Goal: Information Seeking & Learning: Find contact information

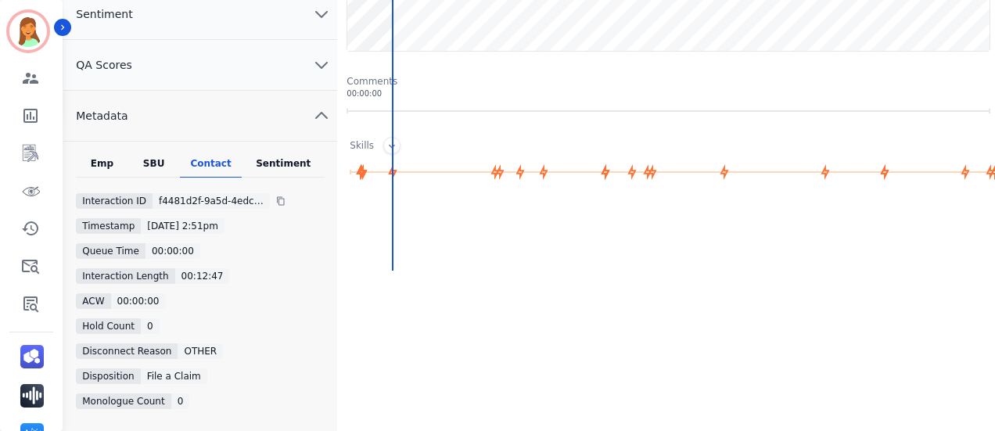
scroll to position [104, 0]
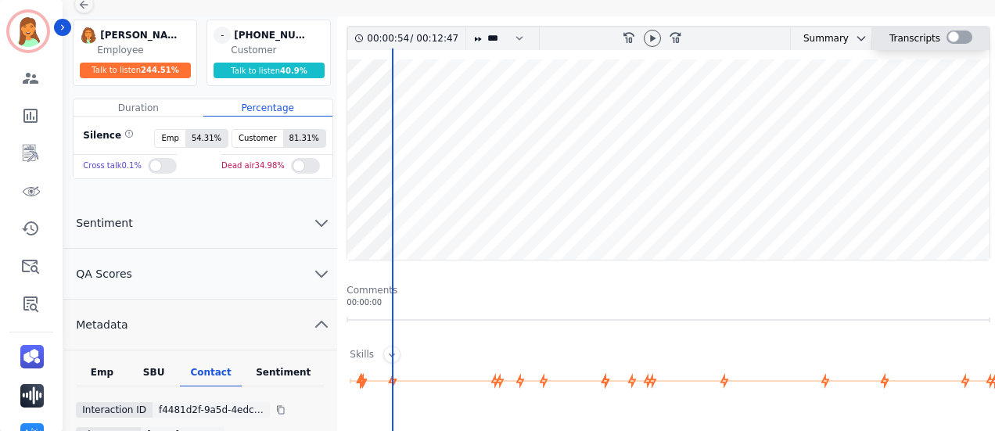
click at [952, 34] on div at bounding box center [960, 37] width 26 height 13
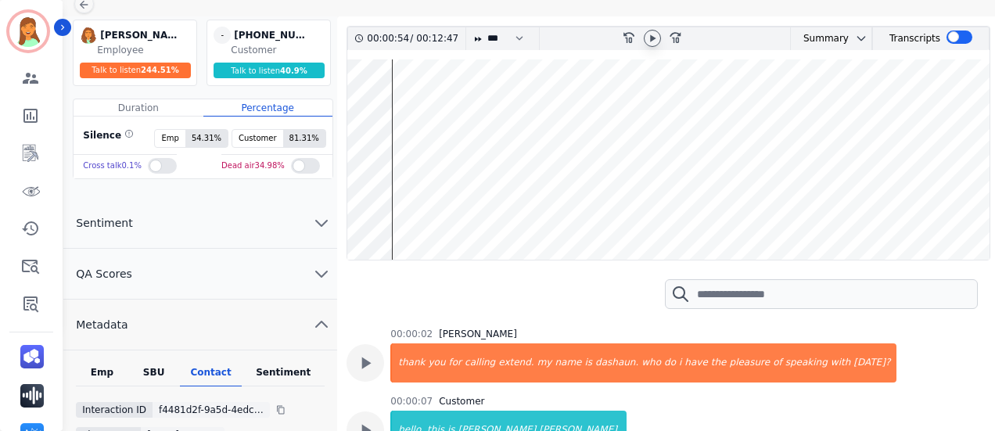
click at [654, 37] on icon at bounding box center [652, 37] width 5 height 7
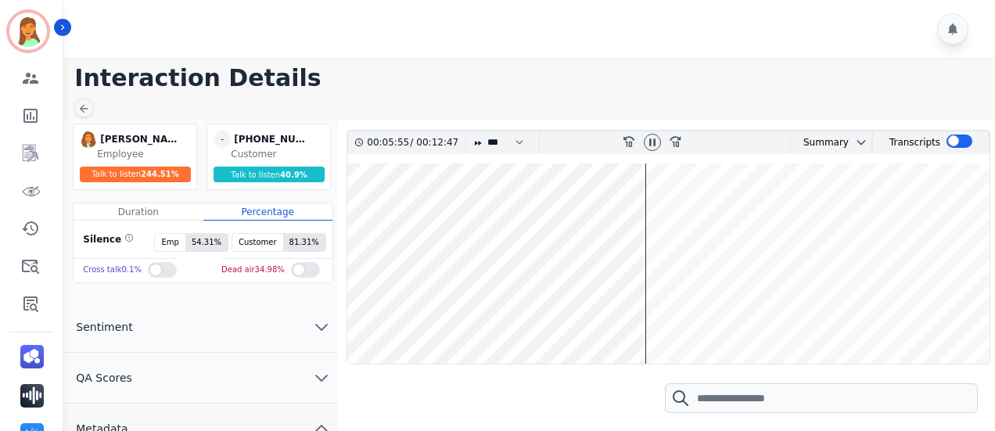
scroll to position [104, 0]
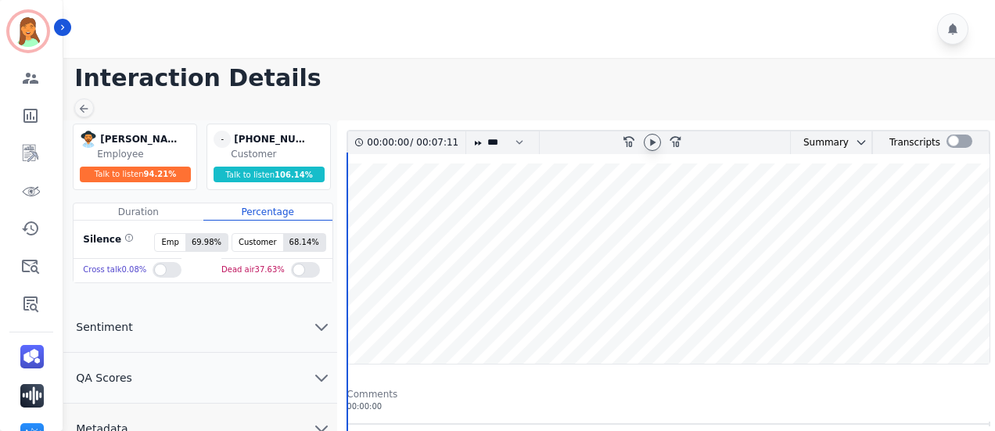
click at [649, 139] on icon at bounding box center [652, 142] width 13 height 13
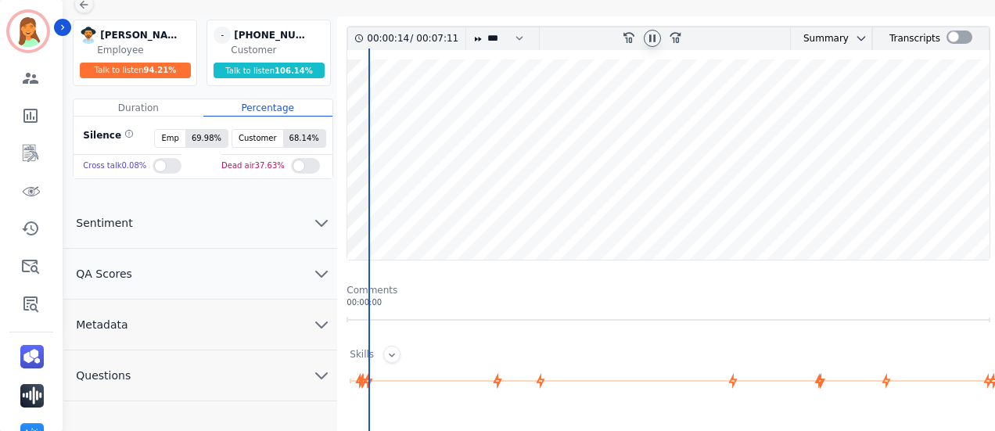
scroll to position [313, 0]
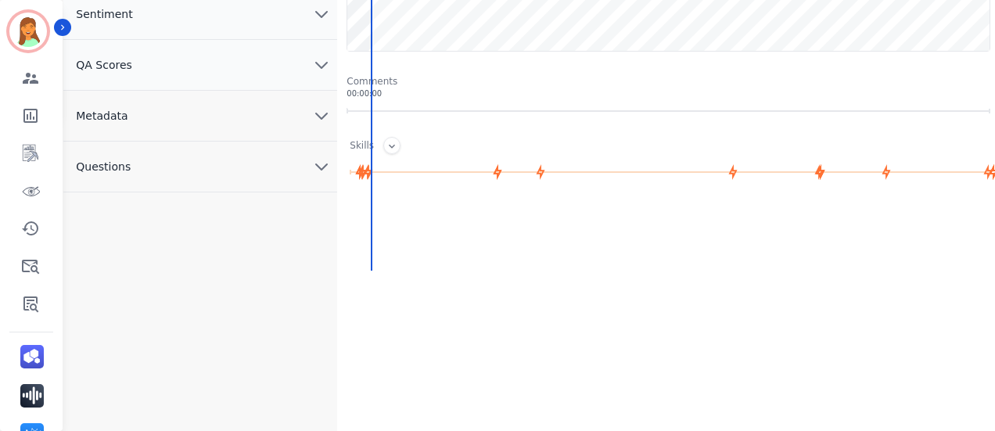
click at [268, 111] on button "Metadata" at bounding box center [200, 116] width 274 height 51
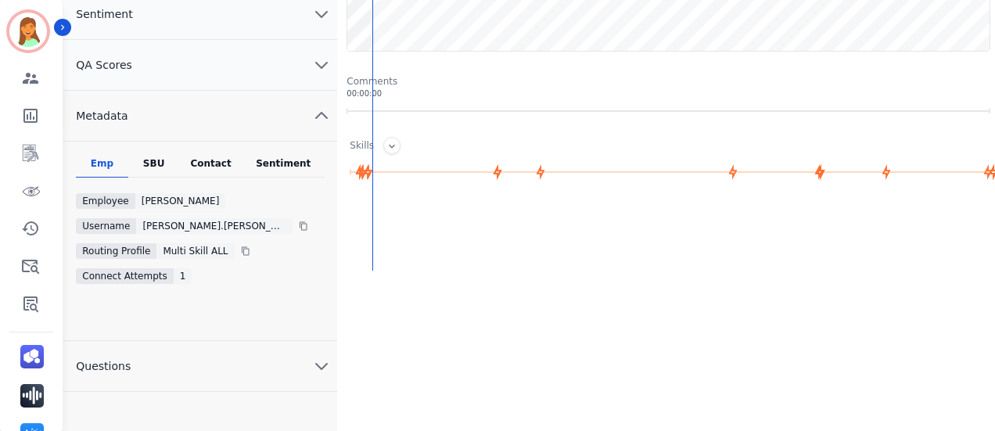
click at [224, 157] on div "Contact" at bounding box center [211, 167] width 63 height 20
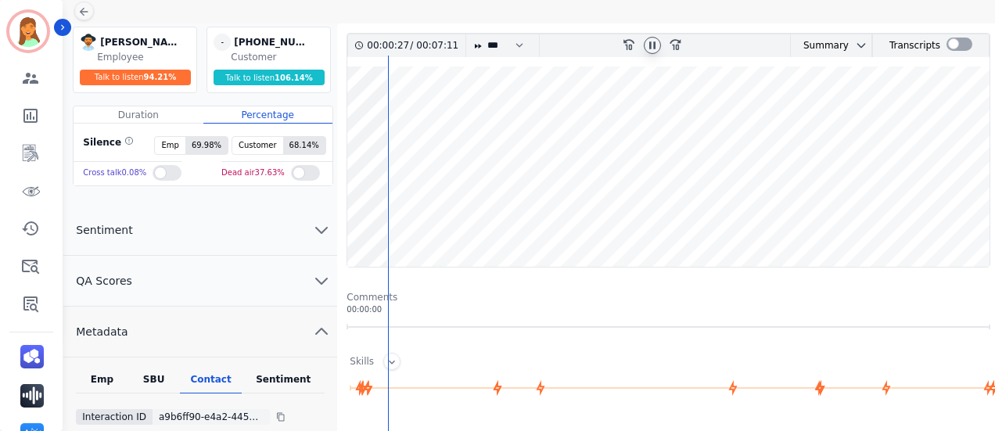
scroll to position [0, 0]
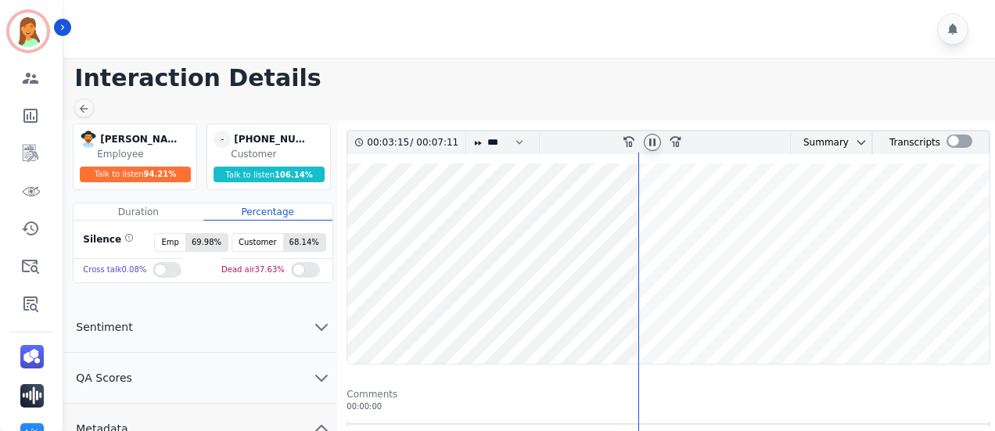
click at [653, 134] on div at bounding box center [652, 142] width 17 height 17
click at [652, 135] on div "00:03:15 / 00:07:11 * * * **** * *** * **** rewind-10 fast-forward-10 Summary A…" at bounding box center [669, 247] width 644 height 235
click at [653, 137] on icon at bounding box center [652, 142] width 13 height 13
click at [653, 142] on icon at bounding box center [652, 141] width 5 height 7
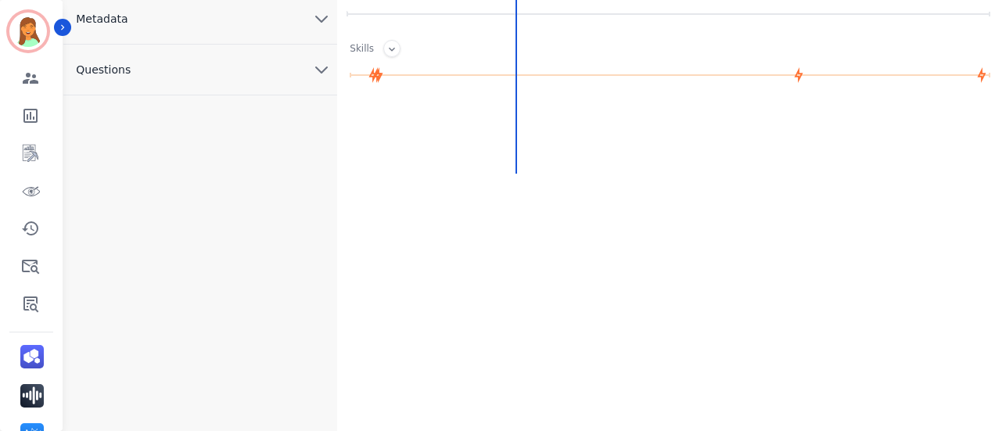
scroll to position [202, 0]
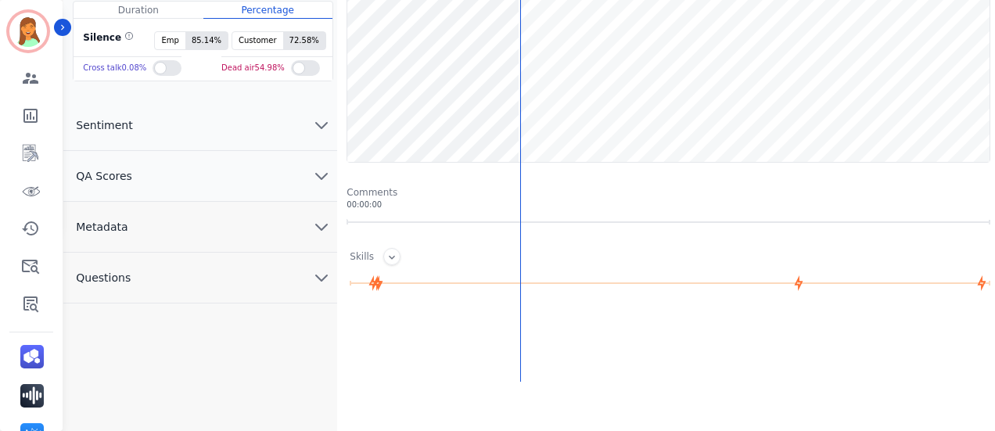
click at [186, 229] on button "Metadata" at bounding box center [200, 227] width 274 height 51
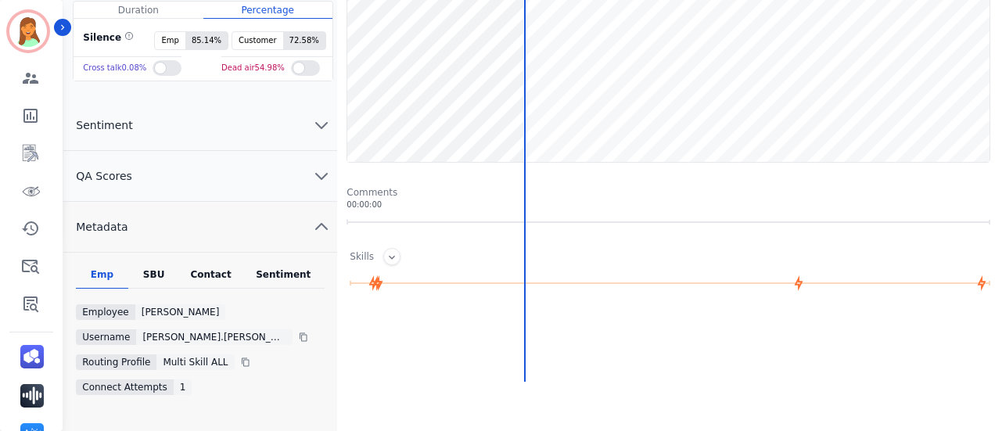
click at [216, 272] on div "Contact" at bounding box center [211, 278] width 63 height 20
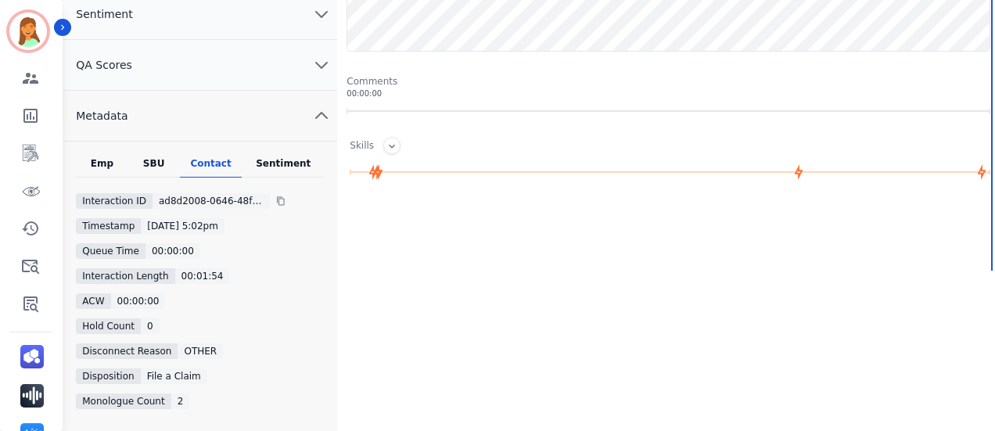
scroll to position [410, 0]
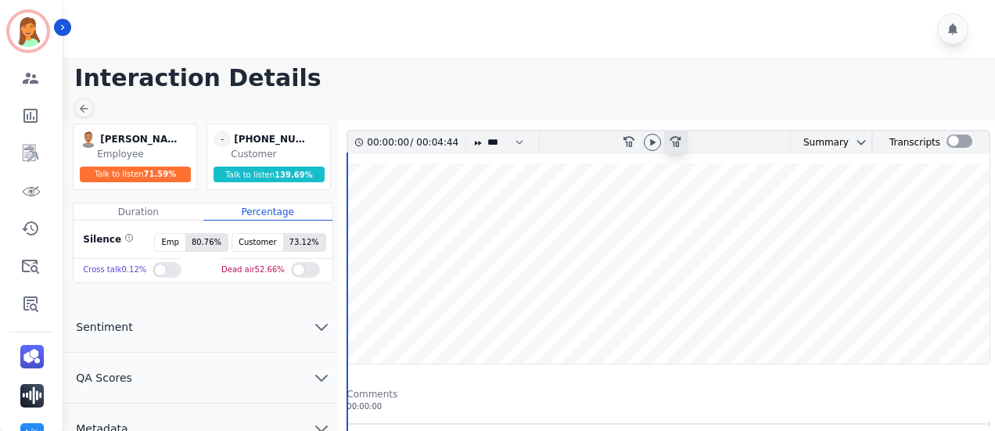
drag, startPoint x: 647, startPoint y: 137, endPoint x: 670, endPoint y: 149, distance: 25.9
click at [648, 137] on icon at bounding box center [652, 142] width 13 height 13
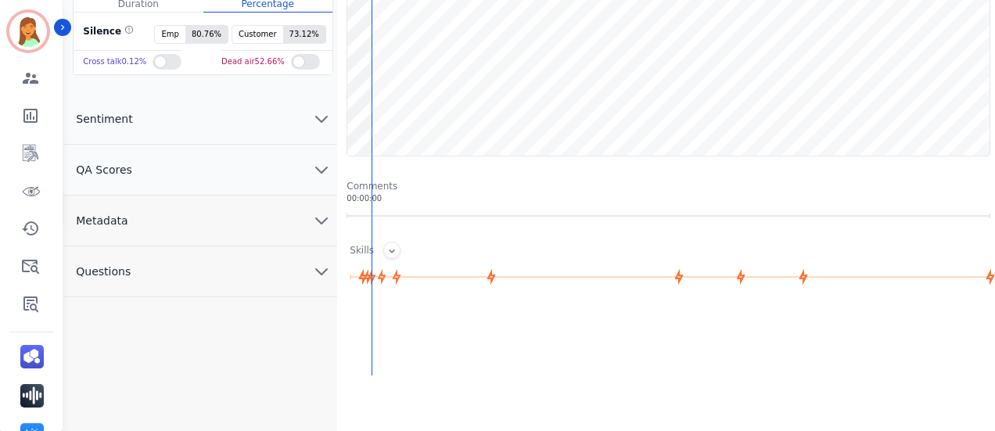
click at [218, 219] on button "Metadata" at bounding box center [200, 221] width 274 height 51
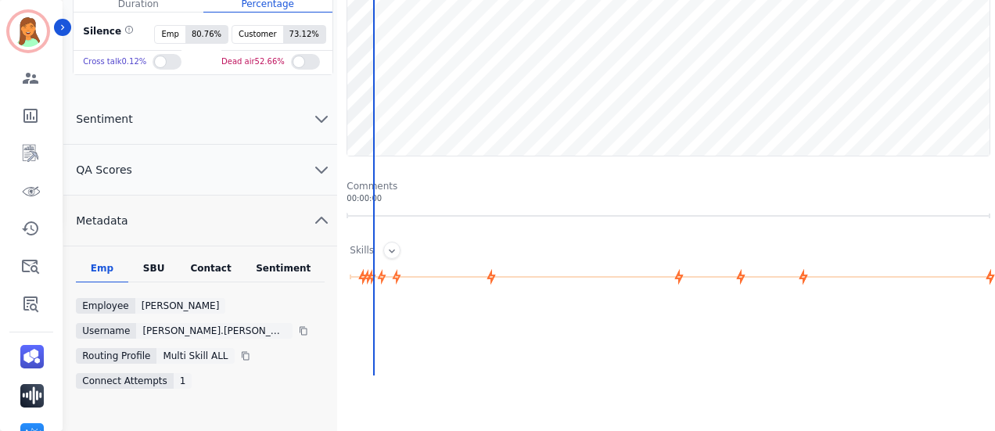
click at [229, 265] on div "Contact" at bounding box center [211, 272] width 63 height 20
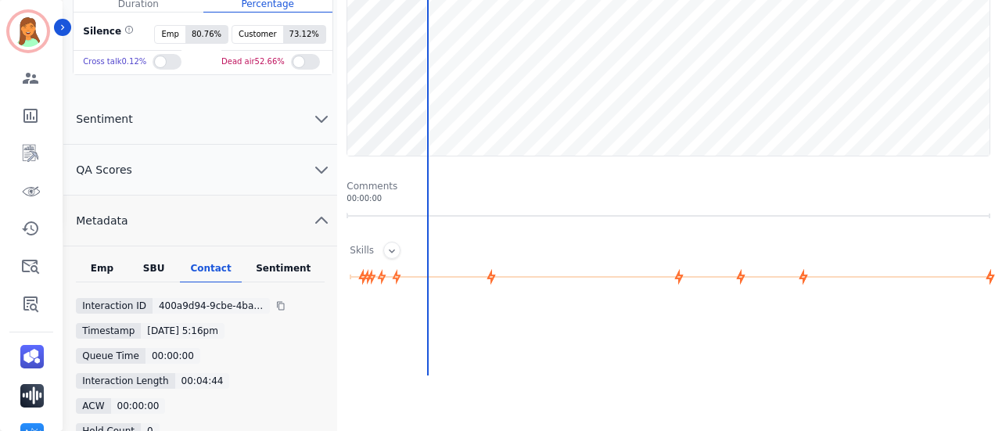
scroll to position [0, 0]
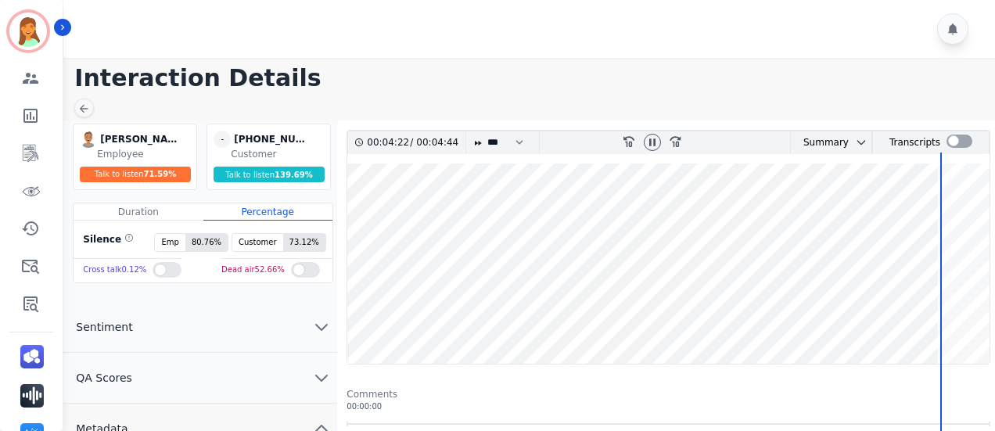
click at [870, 320] on wave at bounding box center [668, 264] width 642 height 200
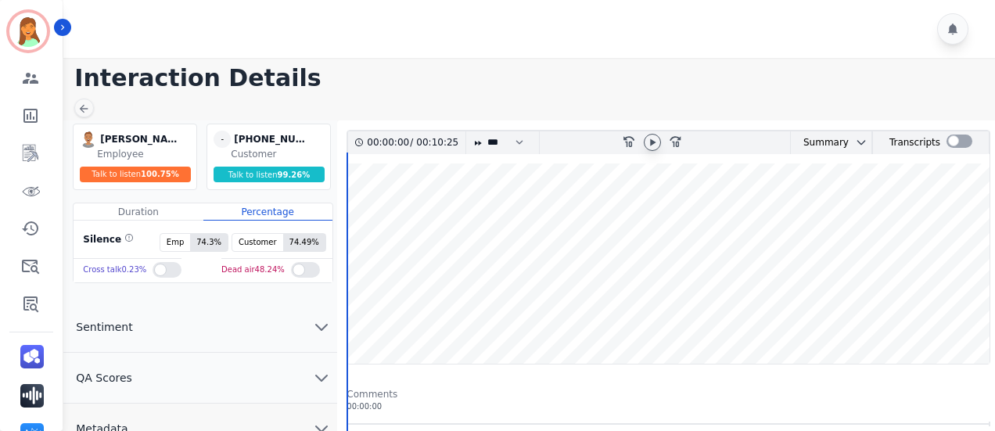
click at [660, 138] on div at bounding box center [652, 142] width 17 height 17
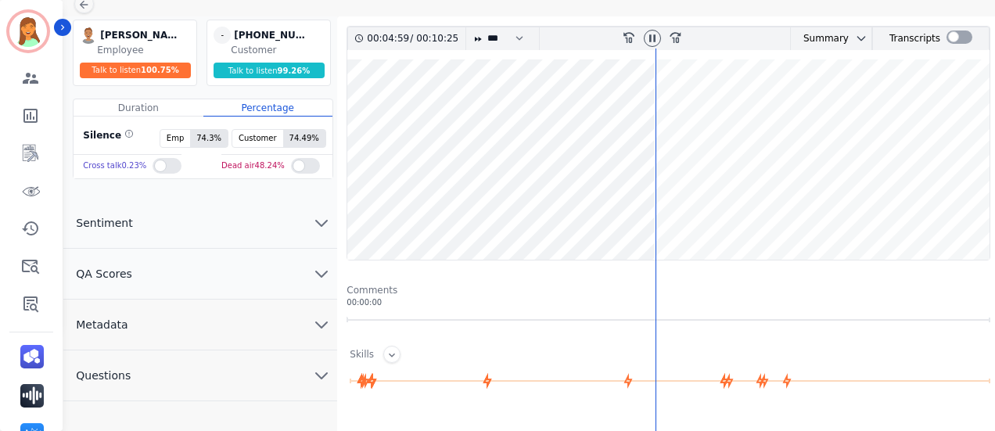
click at [228, 309] on button "Metadata" at bounding box center [200, 325] width 274 height 51
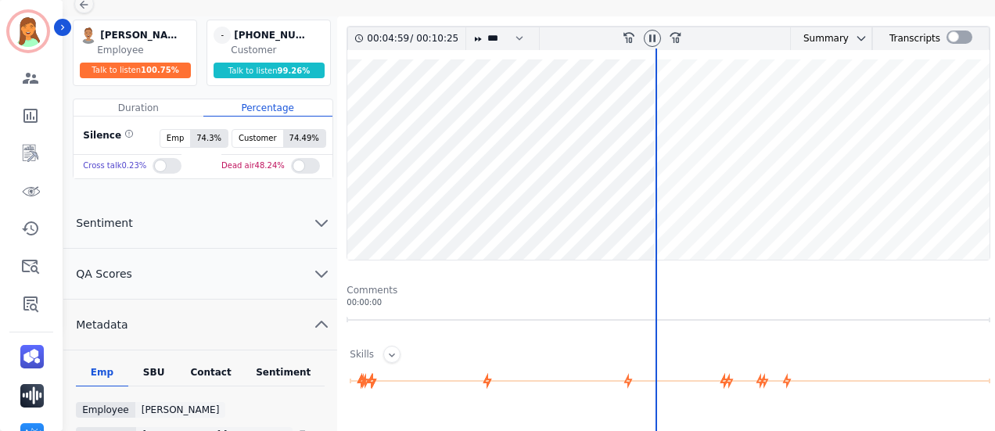
scroll to position [208, 0]
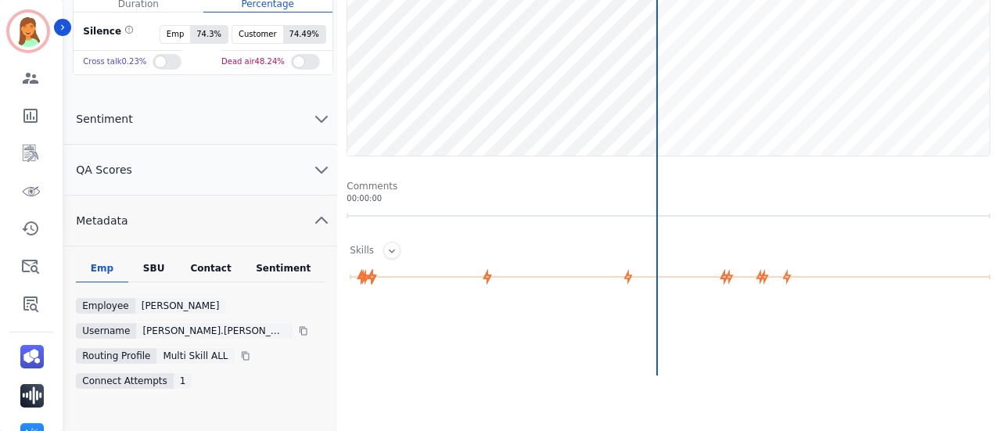
click at [219, 258] on div "Emp SBU Contact Sentiment Employee Veronica Smith Username veronica.smith@eccog…" at bounding box center [200, 346] width 274 height 200
click at [211, 265] on div "Contact" at bounding box center [211, 272] width 63 height 20
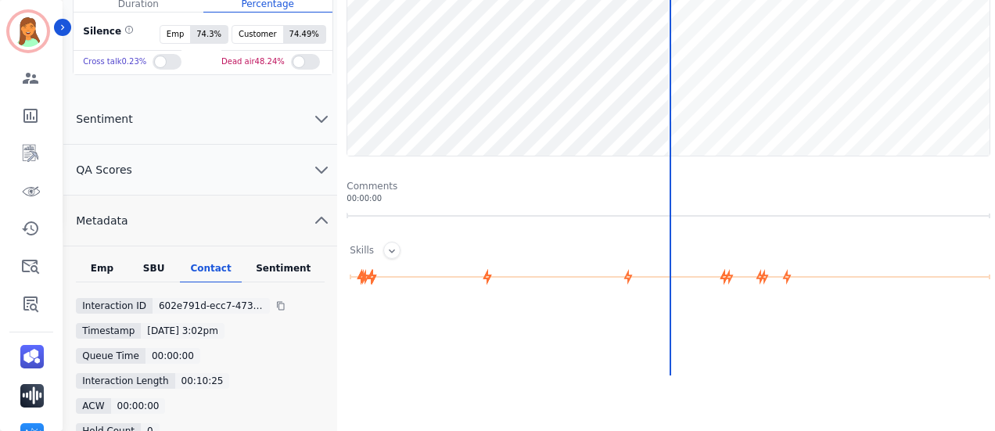
scroll to position [0, 0]
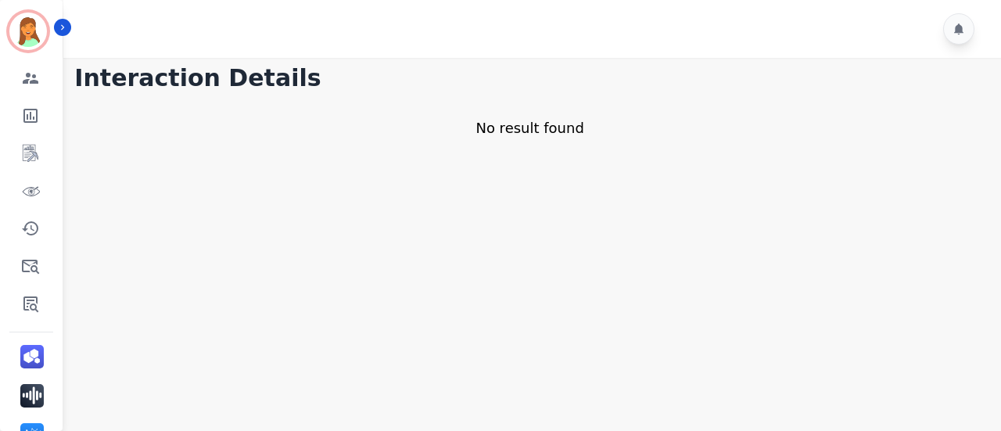
click at [522, 42] on div at bounding box center [534, 29] width 943 height 58
click at [28, 390] on img "Sidebar" at bounding box center [31, 395] width 23 height 23
